Goal: Check status: Check status

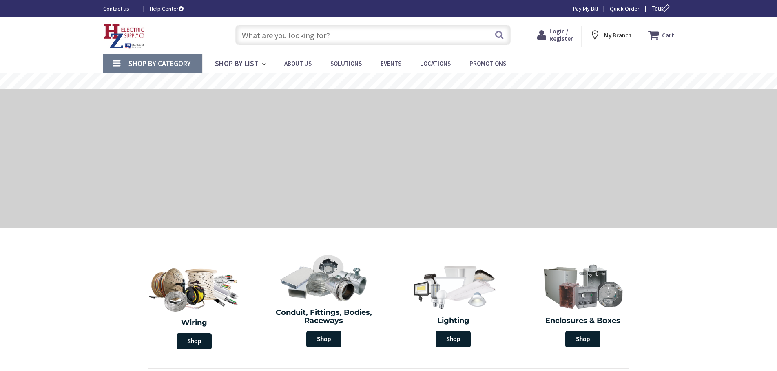
click at [555, 39] on span "Login / Register" at bounding box center [561, 34] width 24 height 15
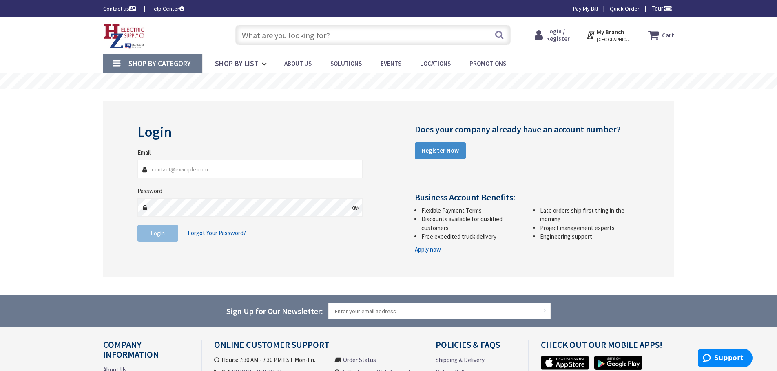
type input "Nicks@tandjelectric.com"
click at [165, 236] on button "Login" at bounding box center [157, 233] width 41 height 17
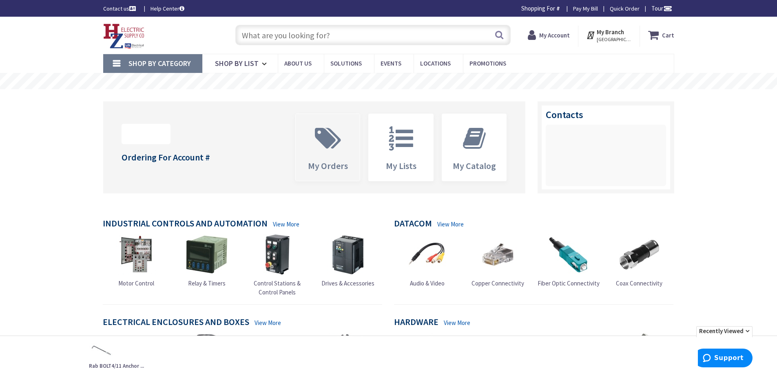
click at [326, 163] on span "My Orders" at bounding box center [328, 165] width 40 height 11
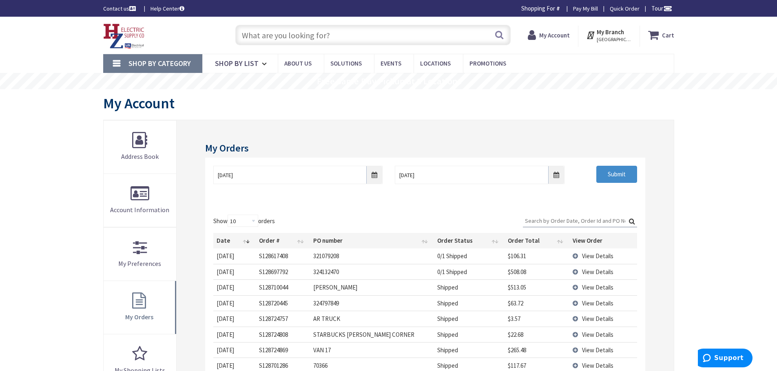
click at [570, 33] on strong "My Account" at bounding box center [554, 35] width 31 height 8
click at [553, 217] on input "Search:" at bounding box center [580, 221] width 114 height 12
paste input "619687"
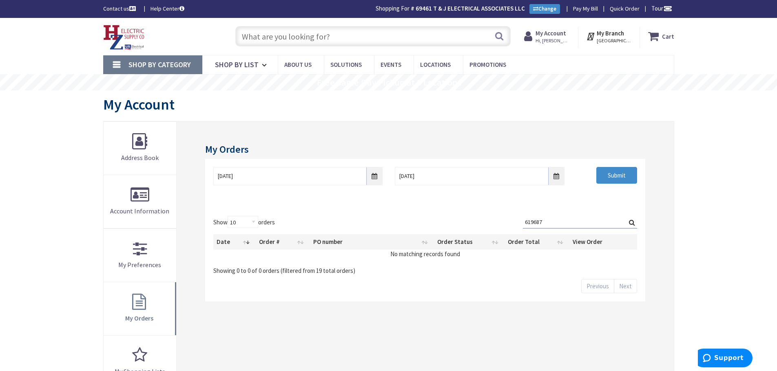
drag, startPoint x: 553, startPoint y: 220, endPoint x: 517, endPoint y: 221, distance: 35.5
click at [517, 221] on div "Show 10 25 50 100 orders Search: 619687 Date Order # PO number Order Status Ord…" at bounding box center [424, 245] width 423 height 59
click at [575, 222] on input "221090518" at bounding box center [580, 222] width 114 height 12
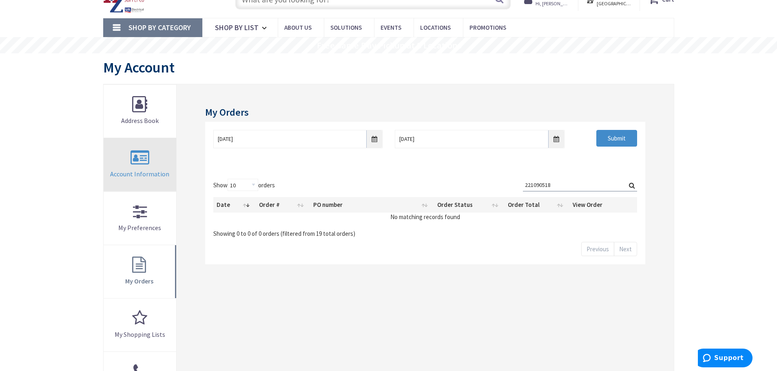
scroll to position [122, 0]
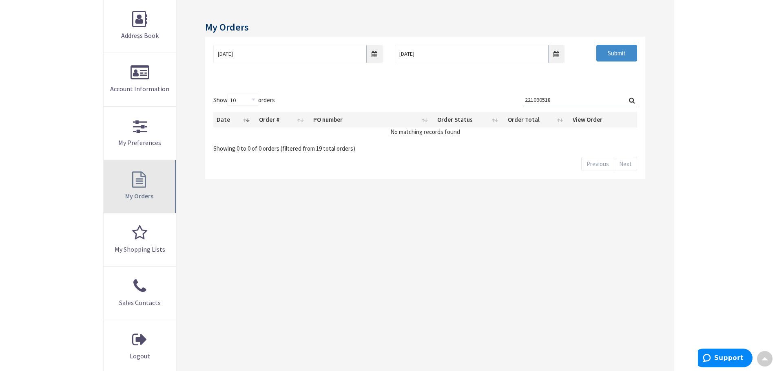
click at [138, 181] on link "My Orders" at bounding box center [140, 186] width 73 height 53
click at [141, 190] on link "My Orders" at bounding box center [140, 186] width 73 height 53
drag, startPoint x: 557, startPoint y: 100, endPoint x: 491, endPoint y: 107, distance: 66.4
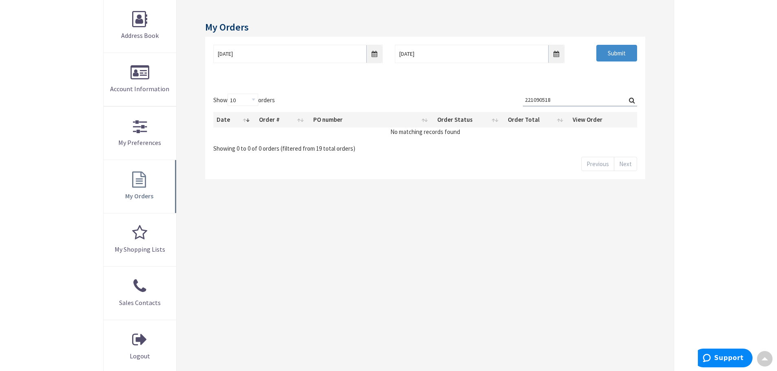
click at [491, 107] on div "Show 10 25 50 100 orders Search: 221090518 Date Order # PO number Order Status …" at bounding box center [424, 123] width 423 height 59
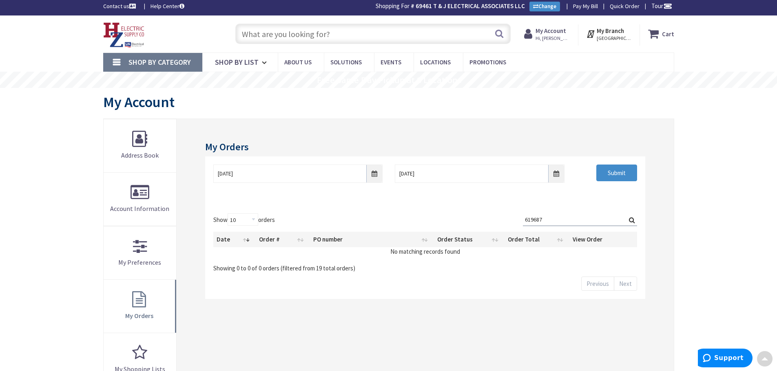
scroll to position [0, 0]
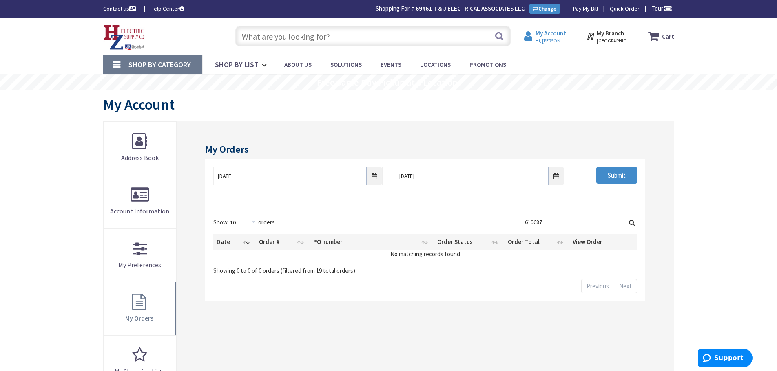
type input "619687"
click at [555, 35] on strong "My Account" at bounding box center [550, 33] width 31 height 8
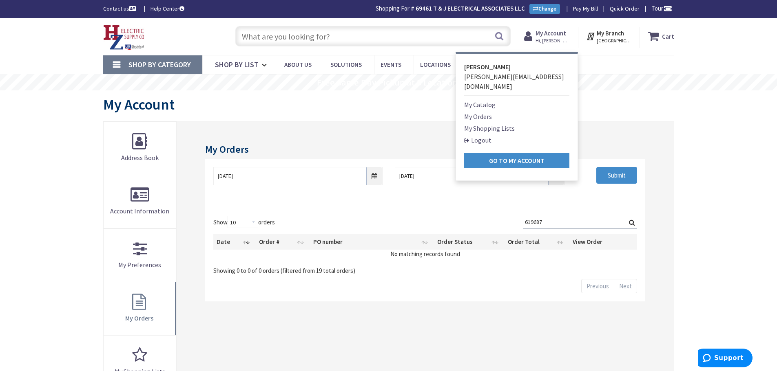
click at [491, 112] on link "My Orders" at bounding box center [478, 117] width 28 height 10
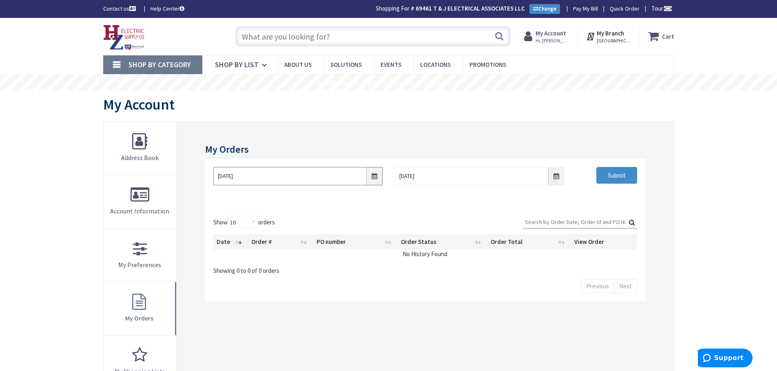
click at [371, 180] on input "9/1/2025" at bounding box center [297, 176] width 169 height 18
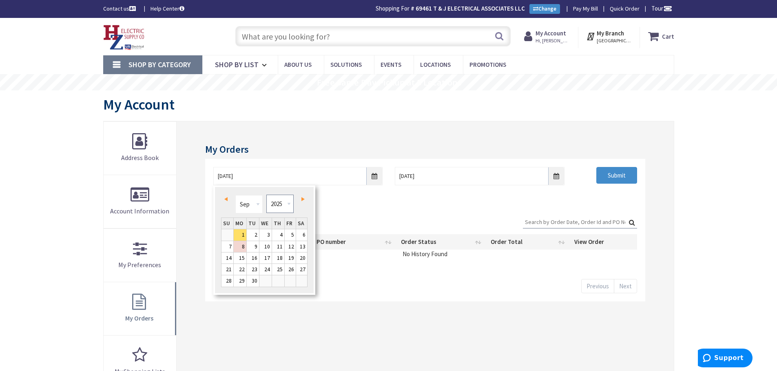
click at [284, 203] on select "1980 1981 1982 1983 1984 1985 1986 1987 1988 1989 1990 1991 1992 1993 1994 1995…" at bounding box center [279, 204] width 27 height 18
type input "08/30/2024"
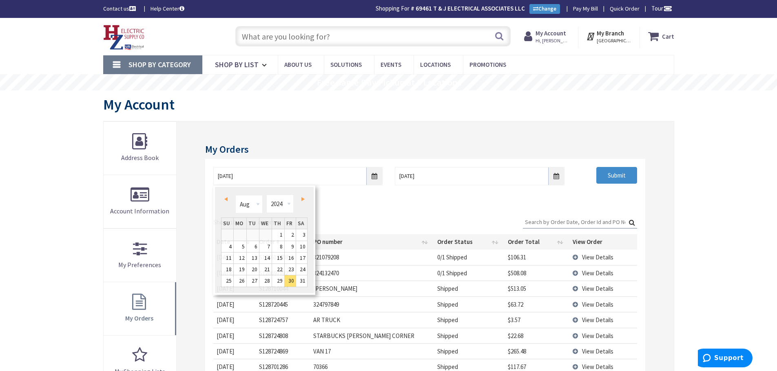
click at [546, 224] on input "Search:" at bounding box center [580, 222] width 114 height 12
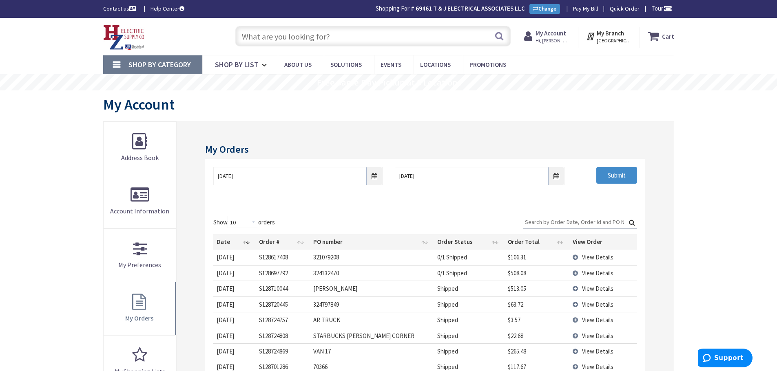
paste input "619687"
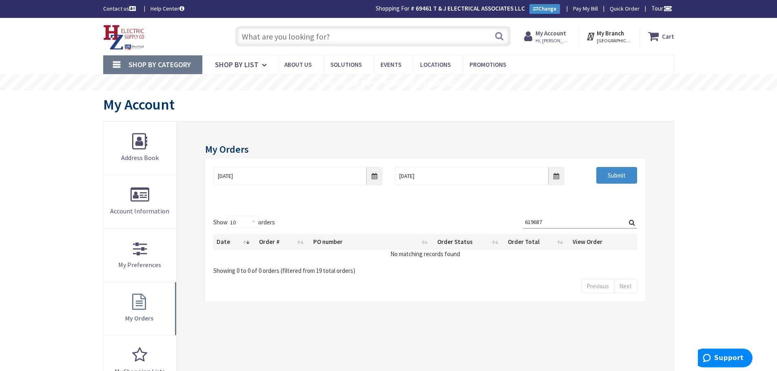
type input "619687"
click at [376, 181] on input "08/30/2024" at bounding box center [297, 176] width 169 height 18
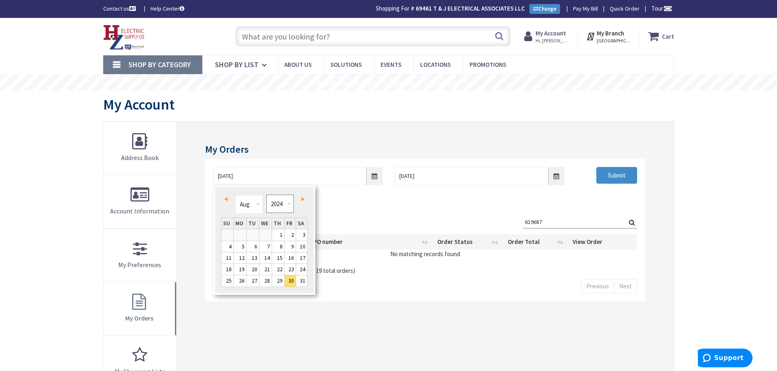
click at [285, 205] on select "1980 1981 1982 1983 1984 1985 1986 1987 1988 1989 1990 1991 1992 1993 1994 1995…" at bounding box center [279, 204] width 27 height 18
type input "08/29/2023"
click at [396, 206] on div "08/29/2023 9/8/2025 Submit" at bounding box center [425, 183] width 440 height 49
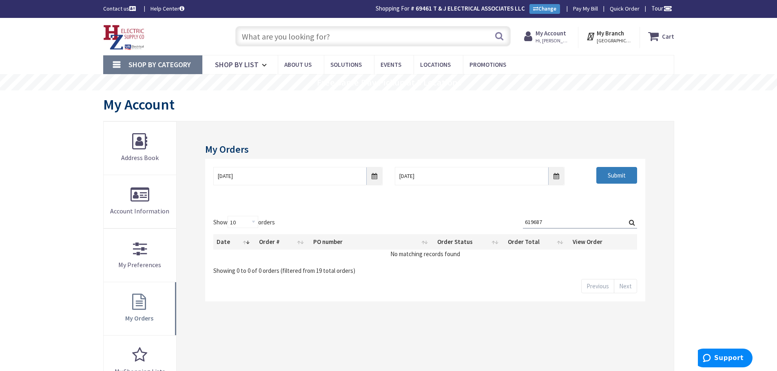
click at [621, 175] on input "Submit" at bounding box center [616, 175] width 41 height 17
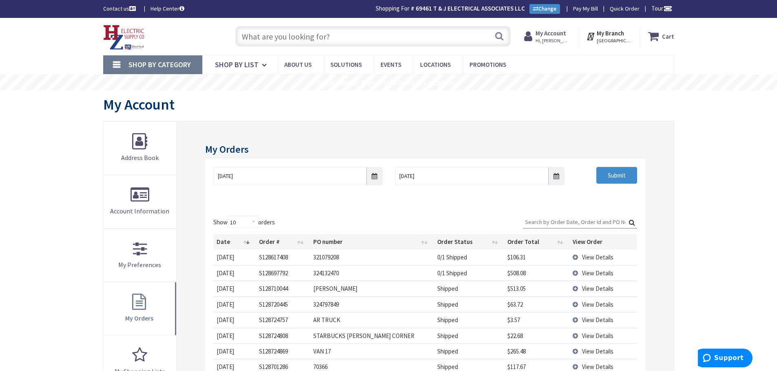
click at [580, 218] on input "Search:" at bounding box center [580, 222] width 114 height 12
paste input "619687"
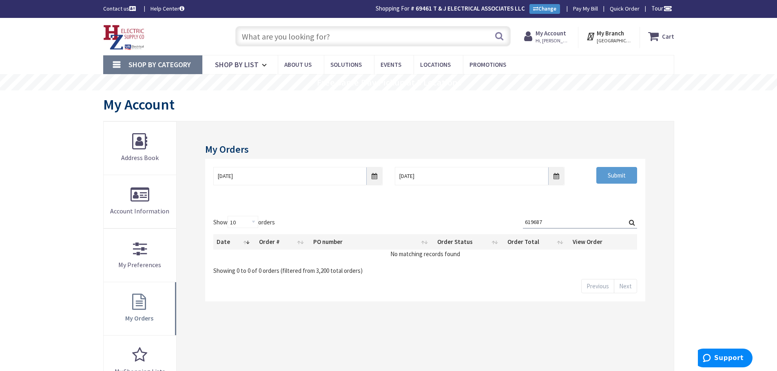
type input "619687"
click at [622, 180] on input "Submit" at bounding box center [616, 175] width 41 height 17
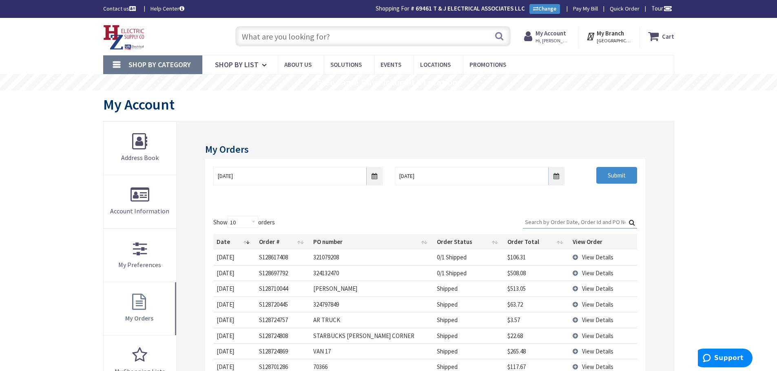
click at [544, 223] on input "Search:" at bounding box center [580, 222] width 114 height 12
paste input "221090518"
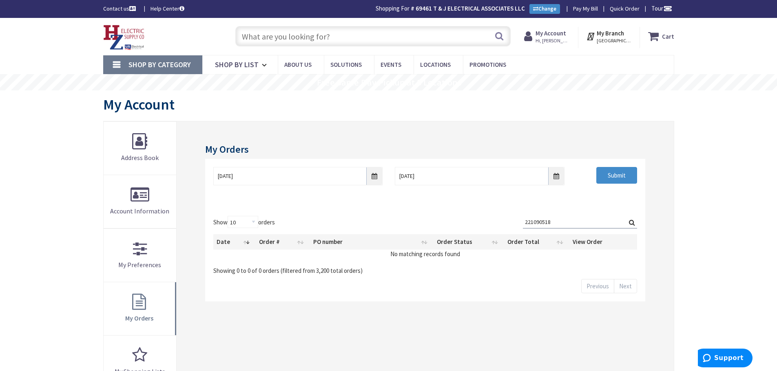
type input "221090518"
click at [630, 225] on label "Search: 221090518" at bounding box center [580, 222] width 114 height 13
click at [630, 225] on input "221090518" at bounding box center [580, 222] width 114 height 12
click at [630, 225] on label "Search: 221090518" at bounding box center [580, 222] width 114 height 13
click at [630, 225] on input "221090518" at bounding box center [580, 222] width 114 height 12
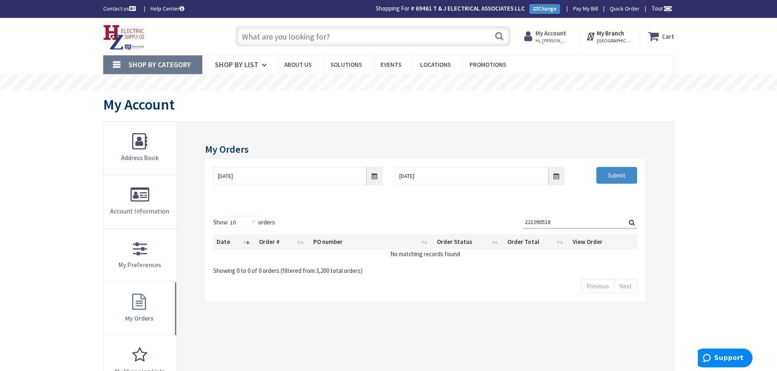
click at [630, 225] on label "Search: 221090518" at bounding box center [580, 222] width 114 height 13
click at [630, 225] on input "221090518" at bounding box center [580, 222] width 114 height 12
click at [119, 31] on img at bounding box center [124, 37] width 42 height 25
click at [134, 34] on img at bounding box center [124, 37] width 42 height 25
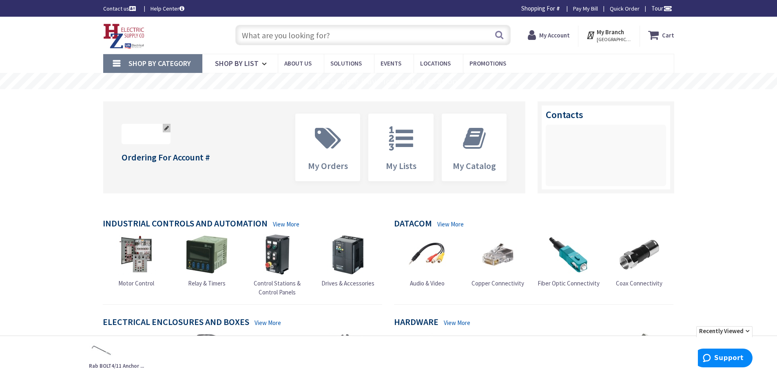
click at [153, 139] on div "Upload Logo" at bounding box center [146, 134] width 49 height 20
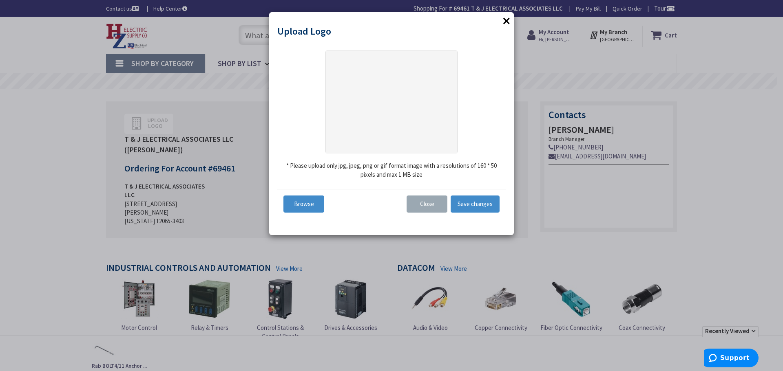
click at [421, 207] on button "Close" at bounding box center [427, 204] width 41 height 17
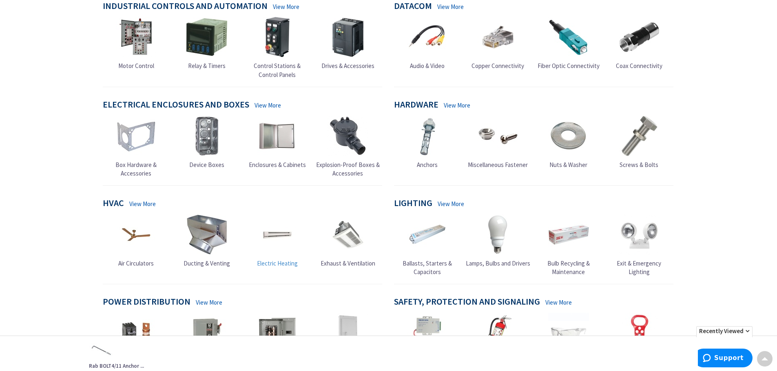
scroll to position [367, 0]
